Goal: Navigation & Orientation: Find specific page/section

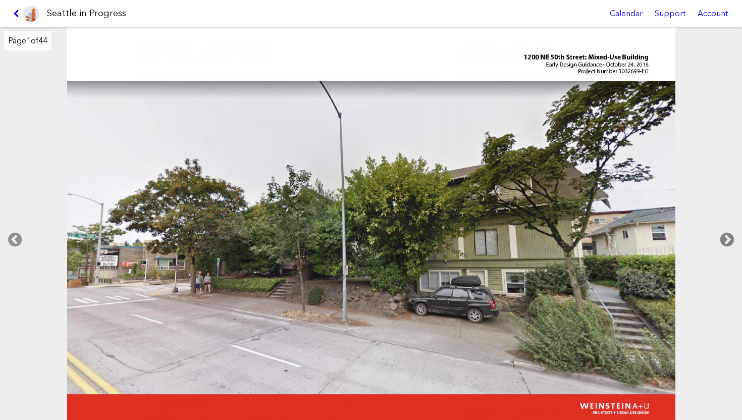
click at [725, 238] on icon at bounding box center [727, 240] width 30 height 32
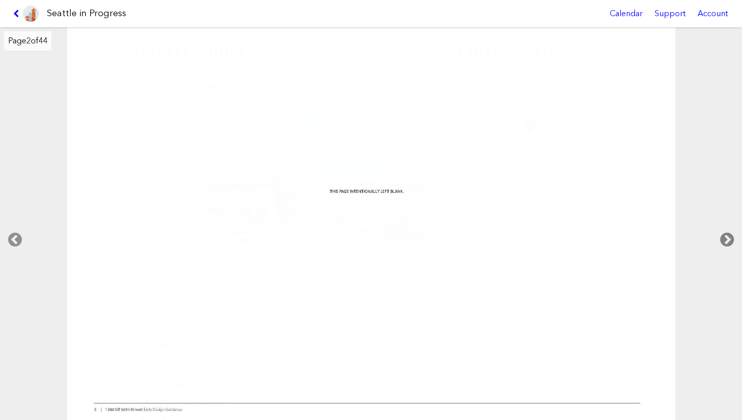
click at [725, 238] on icon at bounding box center [727, 240] width 30 height 32
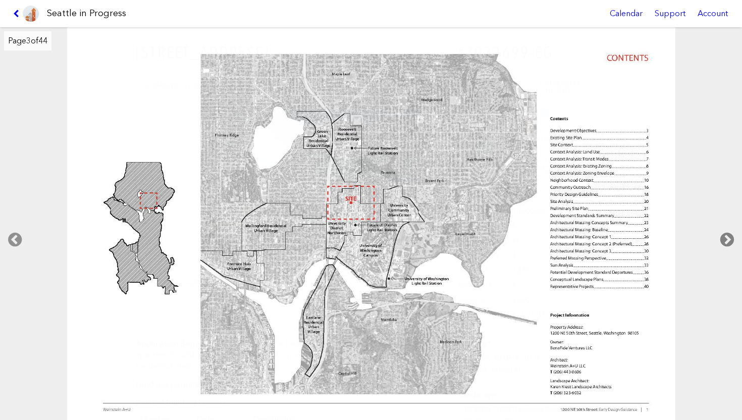
click at [726, 238] on icon at bounding box center [727, 240] width 30 height 32
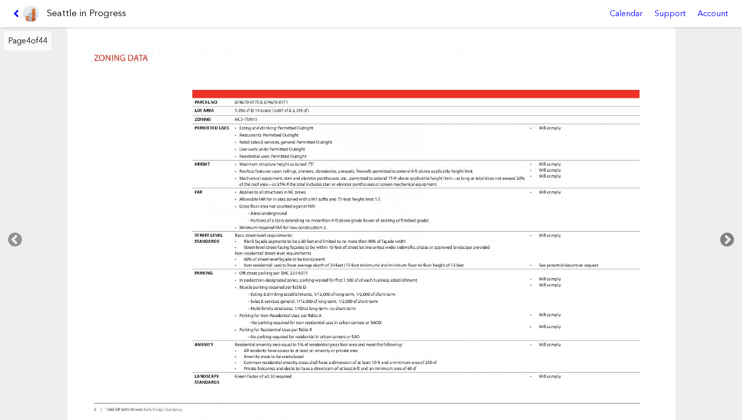
click at [726, 238] on icon at bounding box center [727, 240] width 30 height 32
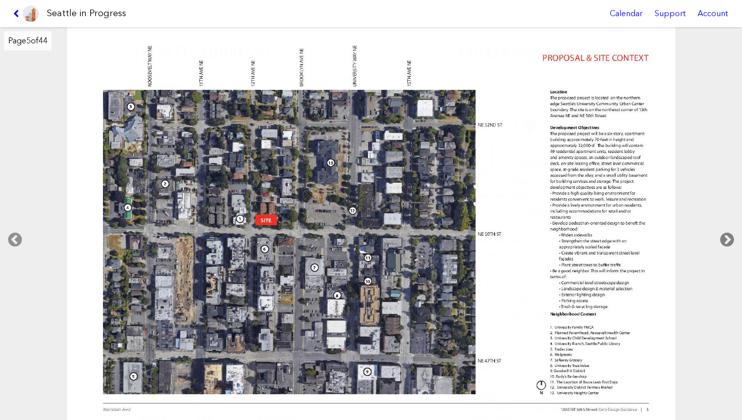
click at [725, 238] on icon at bounding box center [727, 240] width 30 height 32
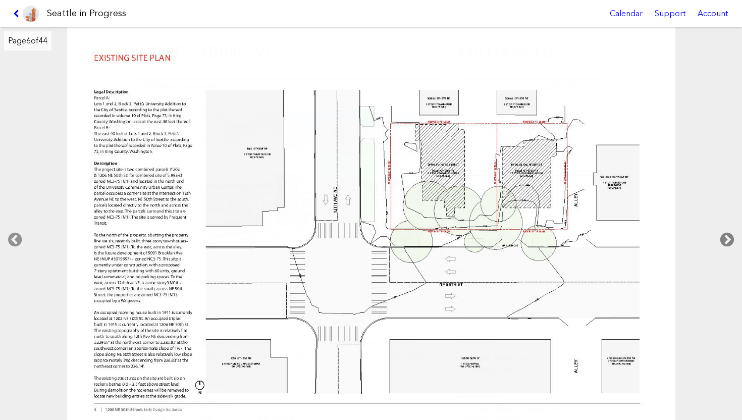
click at [725, 238] on icon at bounding box center [727, 240] width 30 height 32
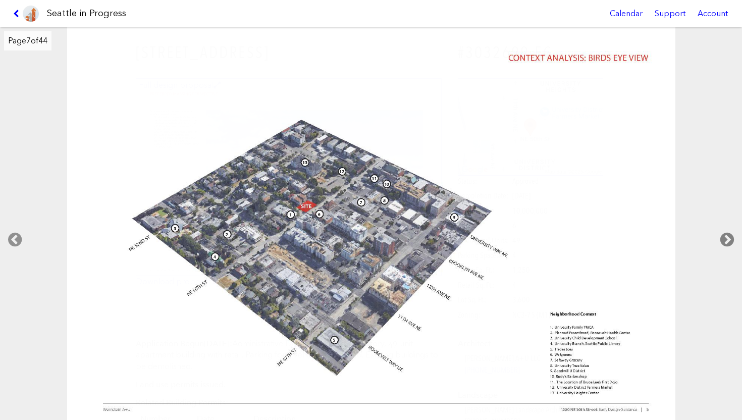
click at [725, 238] on icon at bounding box center [727, 240] width 30 height 32
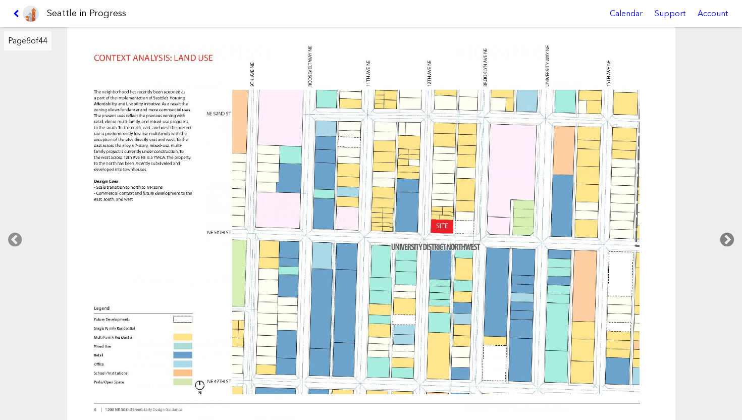
click at [725, 238] on icon at bounding box center [727, 240] width 30 height 32
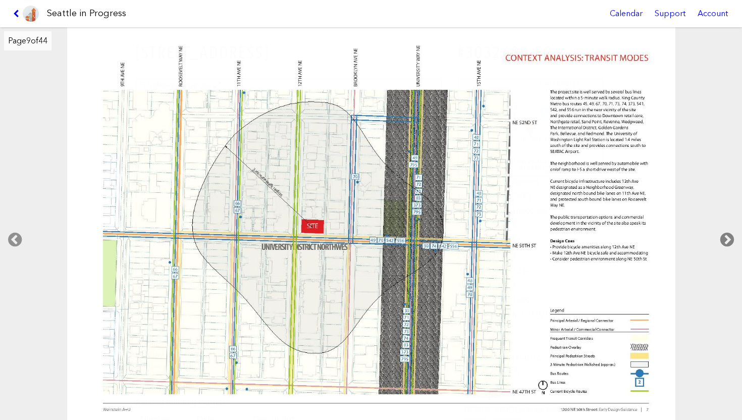
click at [725, 238] on icon at bounding box center [727, 240] width 30 height 32
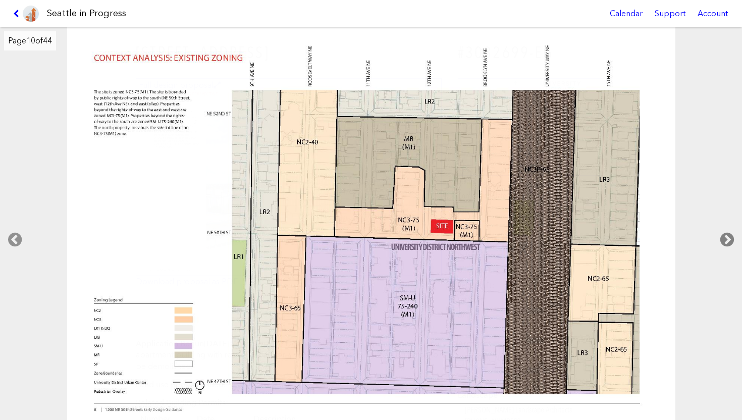
click at [725, 238] on icon at bounding box center [727, 240] width 30 height 32
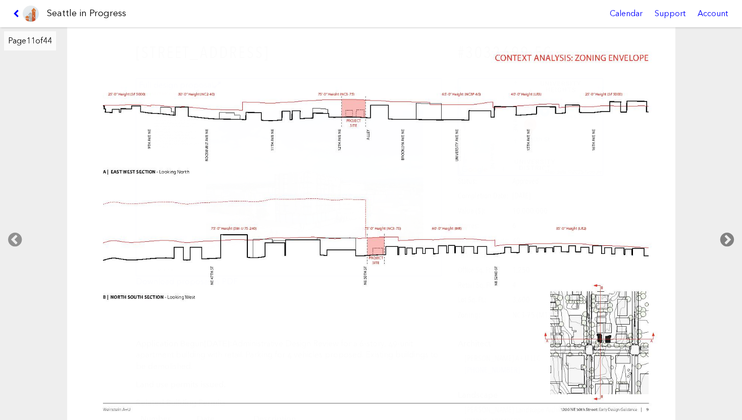
click at [725, 238] on icon at bounding box center [727, 240] width 30 height 32
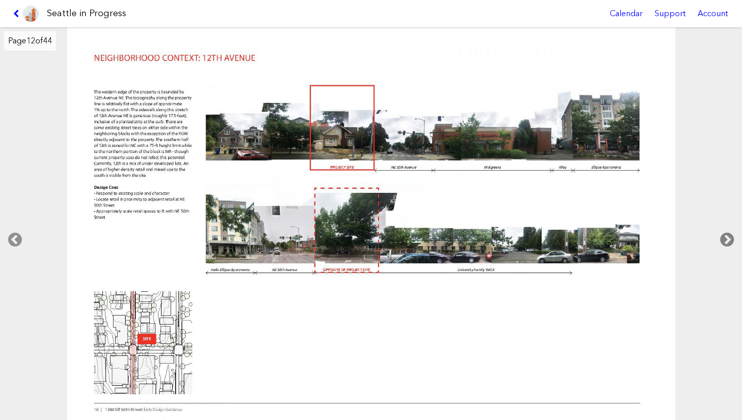
click at [725, 238] on icon at bounding box center [727, 240] width 30 height 32
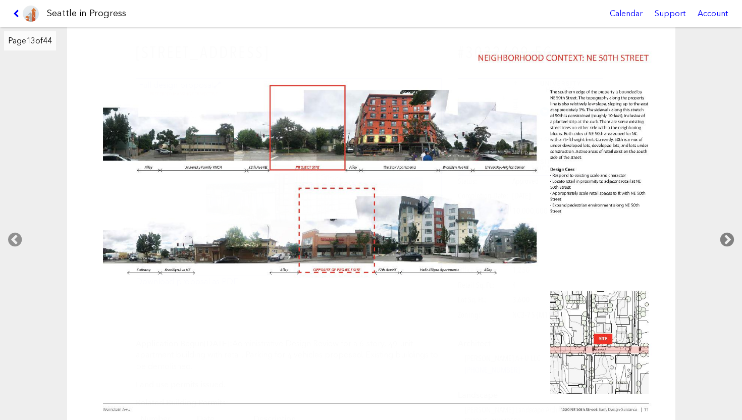
click at [725, 238] on icon at bounding box center [727, 240] width 30 height 32
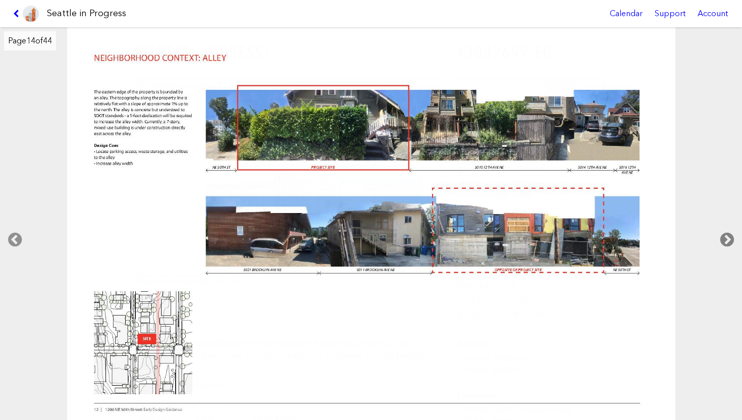
click at [725, 238] on icon at bounding box center [727, 240] width 30 height 32
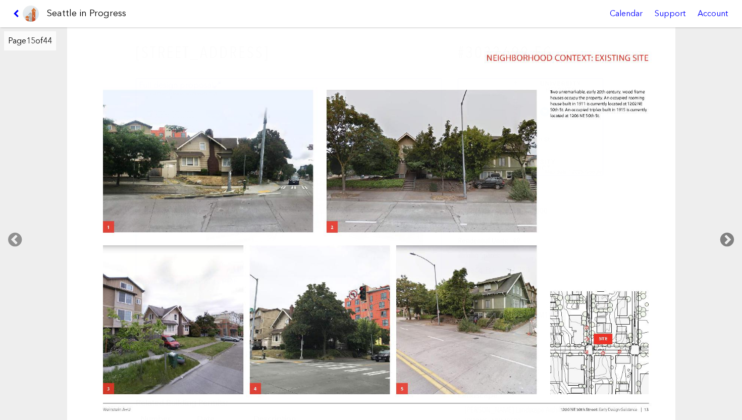
click at [725, 238] on icon at bounding box center [727, 240] width 30 height 32
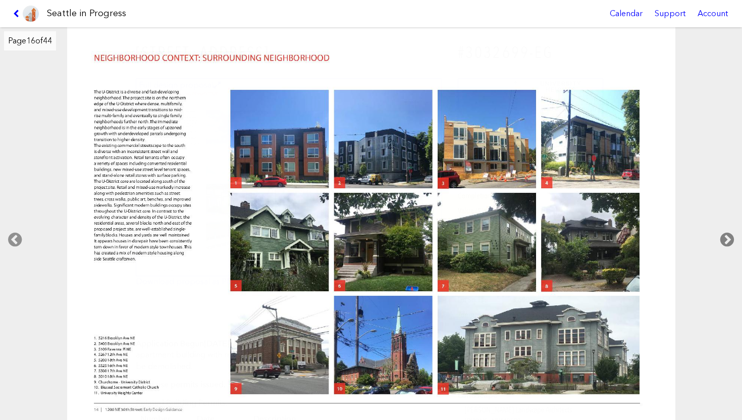
click at [722, 244] on icon at bounding box center [727, 240] width 30 height 32
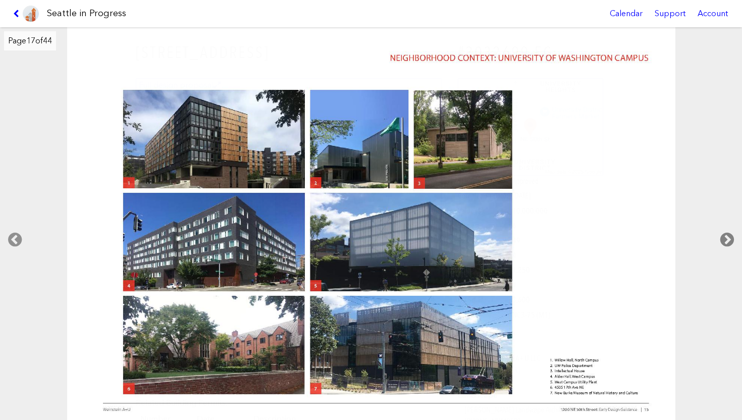
click at [722, 244] on icon at bounding box center [727, 240] width 30 height 32
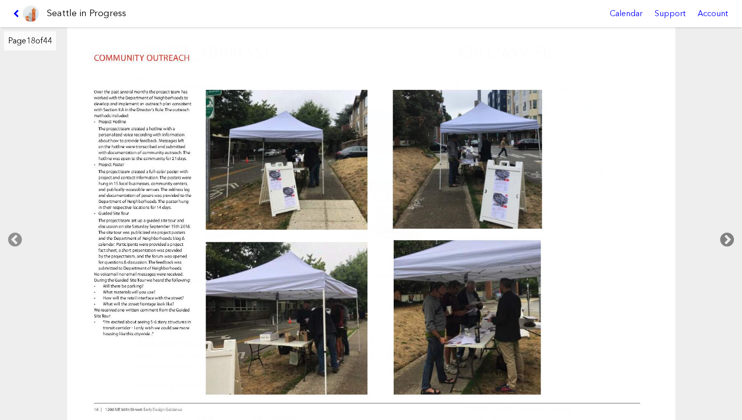
click at [722, 244] on icon at bounding box center [727, 240] width 30 height 32
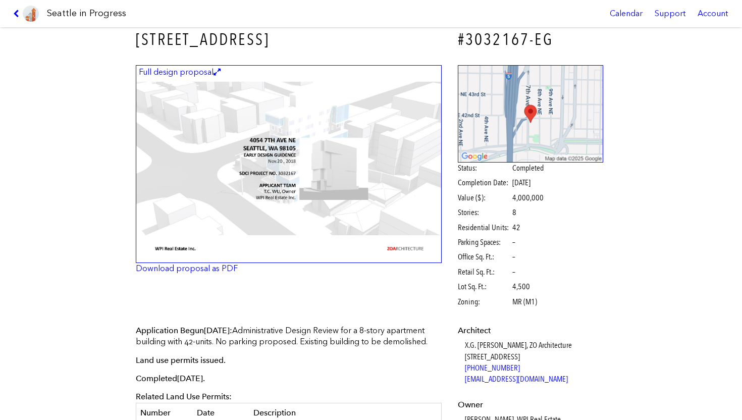
scroll to position [11, 0]
